Goal: Task Accomplishment & Management: Use online tool/utility

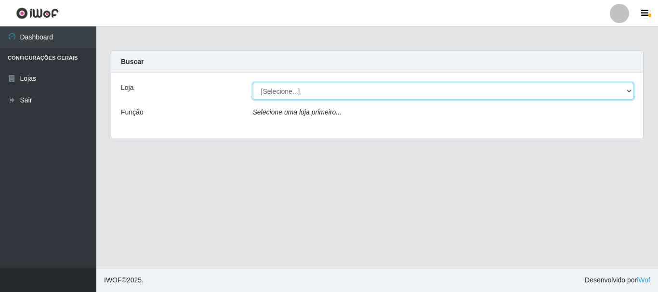
click at [306, 96] on select "[Selecione...] Nordestão - Alecrim" at bounding box center [443, 91] width 381 height 17
select select "453"
click at [253, 83] on select "[Selecione...] Nordestão - Alecrim" at bounding box center [443, 91] width 381 height 17
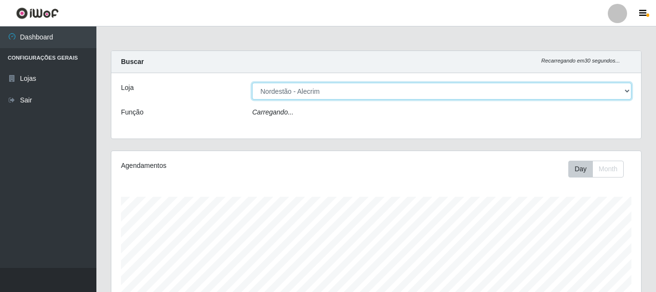
scroll to position [200, 529]
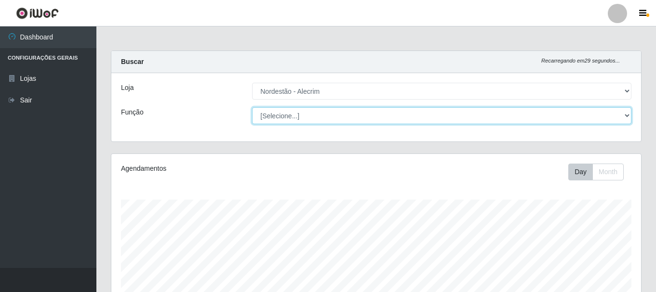
click at [305, 118] on select "[Selecione...] Balconista + Balconista de Padaria Balconista de Padaria ++ Emba…" at bounding box center [441, 115] width 379 height 17
select select "1"
click at [252, 107] on select "[Selecione...] Balconista + Balconista de Padaria Balconista de Padaria ++ Emba…" at bounding box center [441, 115] width 379 height 17
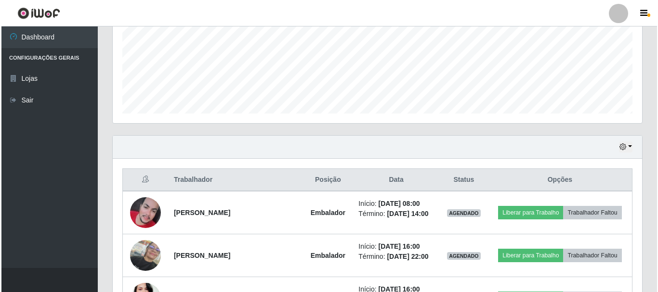
scroll to position [249, 0]
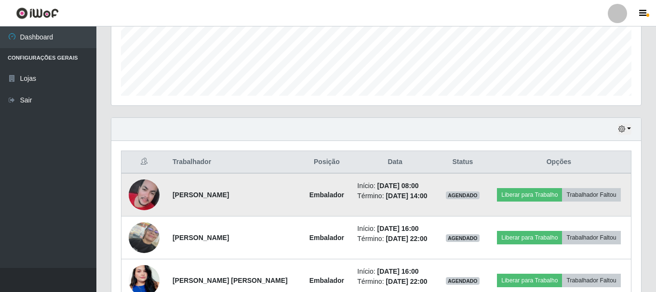
click at [142, 201] on img at bounding box center [144, 195] width 31 height 31
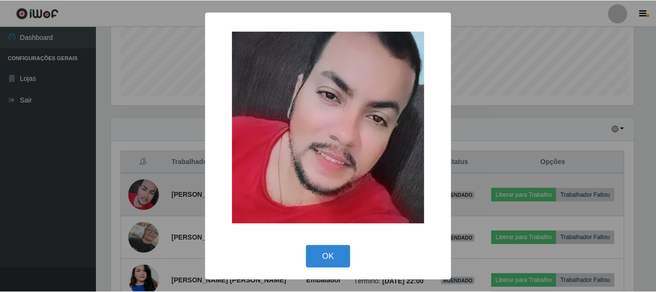
scroll to position [200, 525]
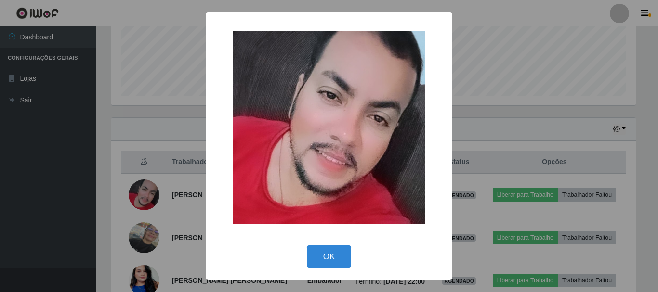
click at [495, 84] on div "× OK Cancel" at bounding box center [329, 146] width 658 height 292
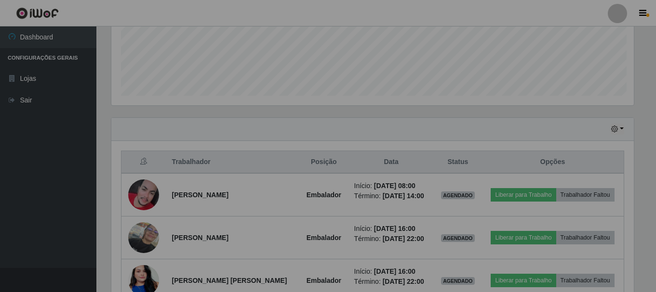
scroll to position [200, 529]
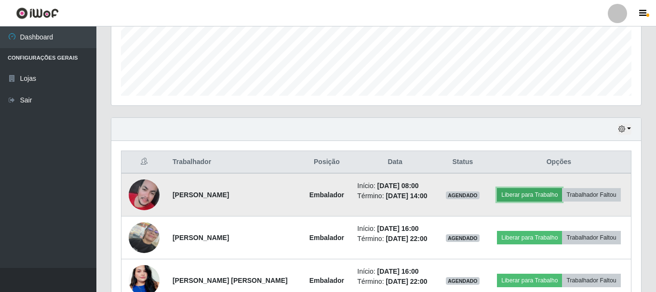
click at [526, 195] on button "Liberar para Trabalho" at bounding box center [529, 194] width 65 height 13
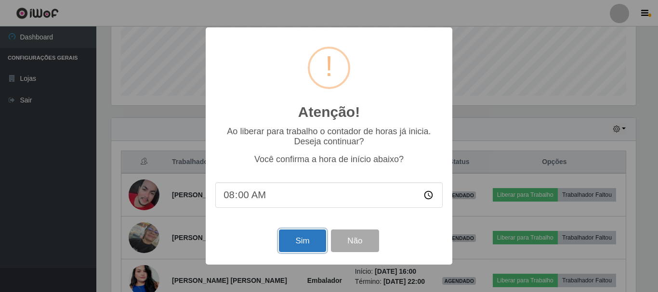
click at [304, 244] on button "Sim" at bounding box center [302, 241] width 47 height 23
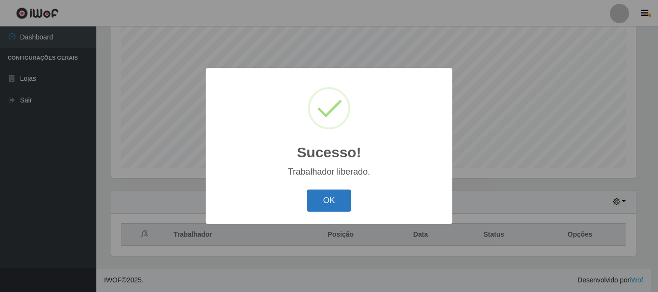
click at [317, 207] on button "OK" at bounding box center [329, 201] width 45 height 23
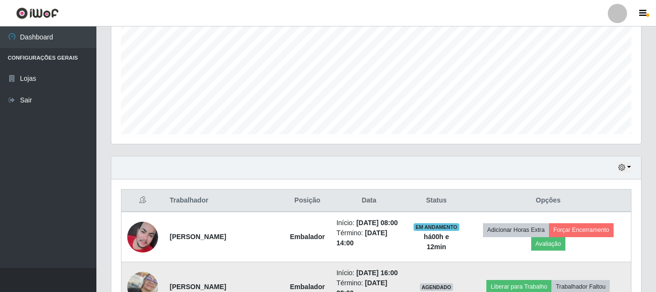
scroll to position [182, 0]
